Goal: Go to known website: Access a specific website the user already knows

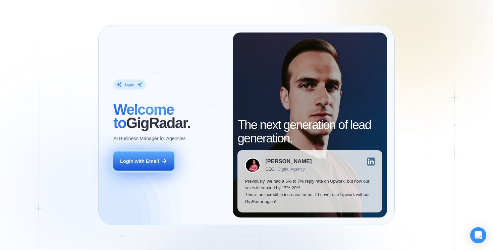
click at [149, 161] on div "Login with Email" at bounding box center [139, 161] width 39 height 7
